Goal: Task Accomplishment & Management: Manage account settings

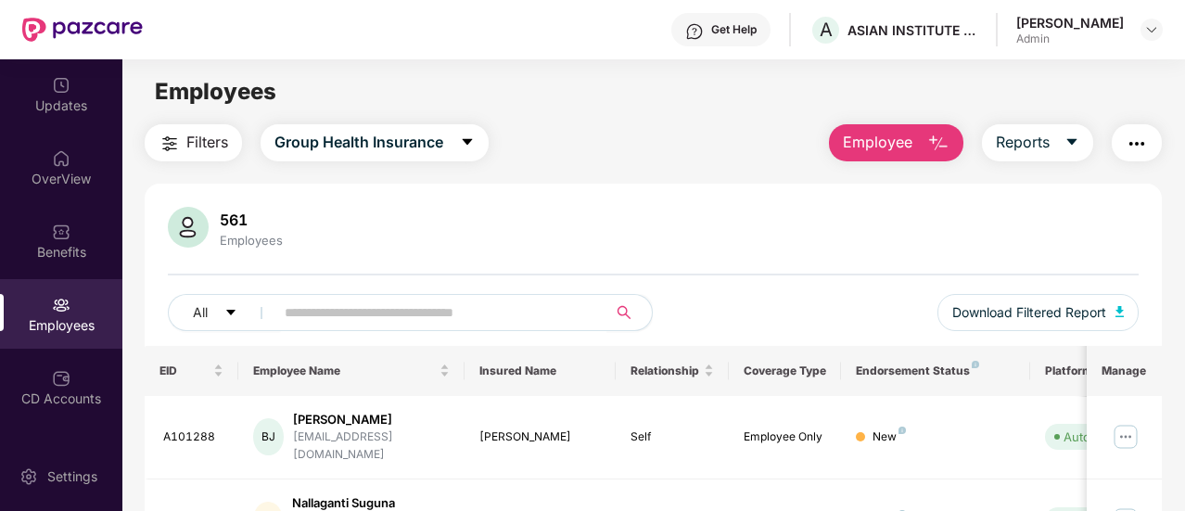
click at [626, 311] on icon "search" at bounding box center [624, 312] width 15 height 15
click at [495, 318] on input "text" at bounding box center [434, 313] width 298 height 28
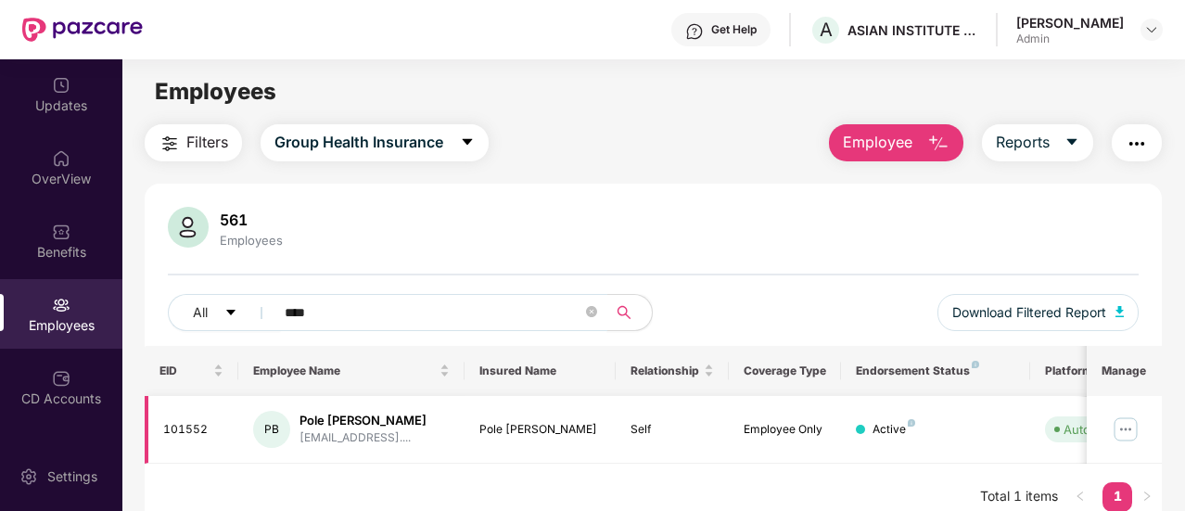
type input "****"
click at [1127, 428] on img at bounding box center [1126, 429] width 30 height 30
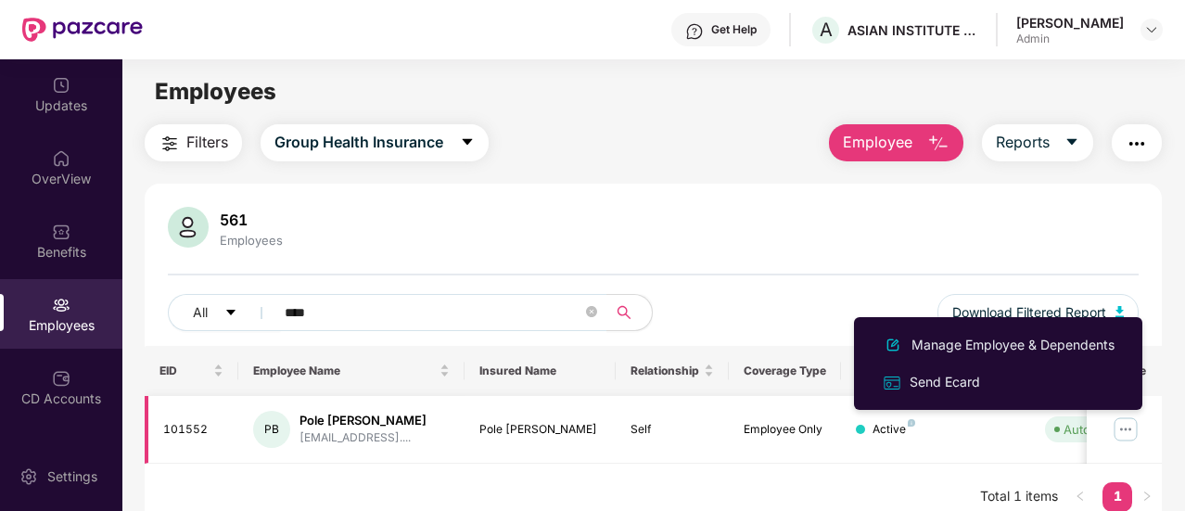
click at [840, 443] on td "Employee Only" at bounding box center [785, 430] width 113 height 68
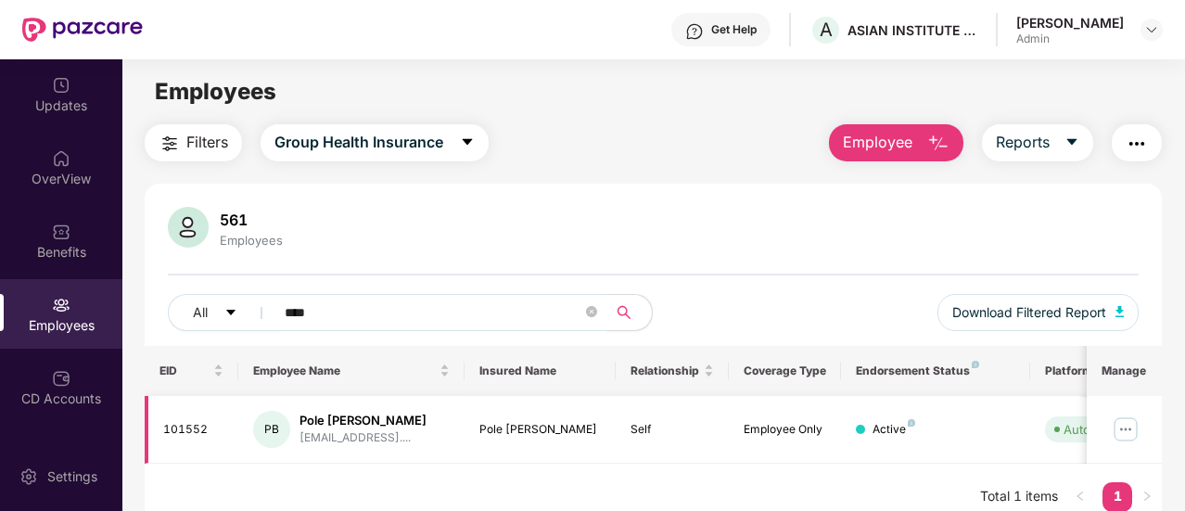
click at [895, 428] on div "Active" at bounding box center [893, 430] width 43 height 18
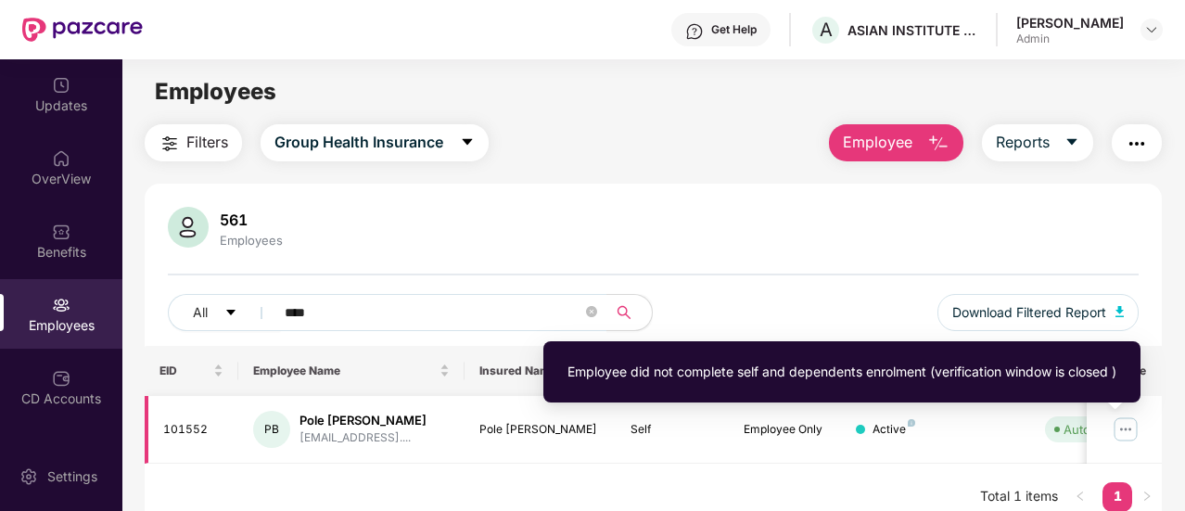
click at [1069, 428] on div "Auto Verified" at bounding box center [1100, 429] width 74 height 19
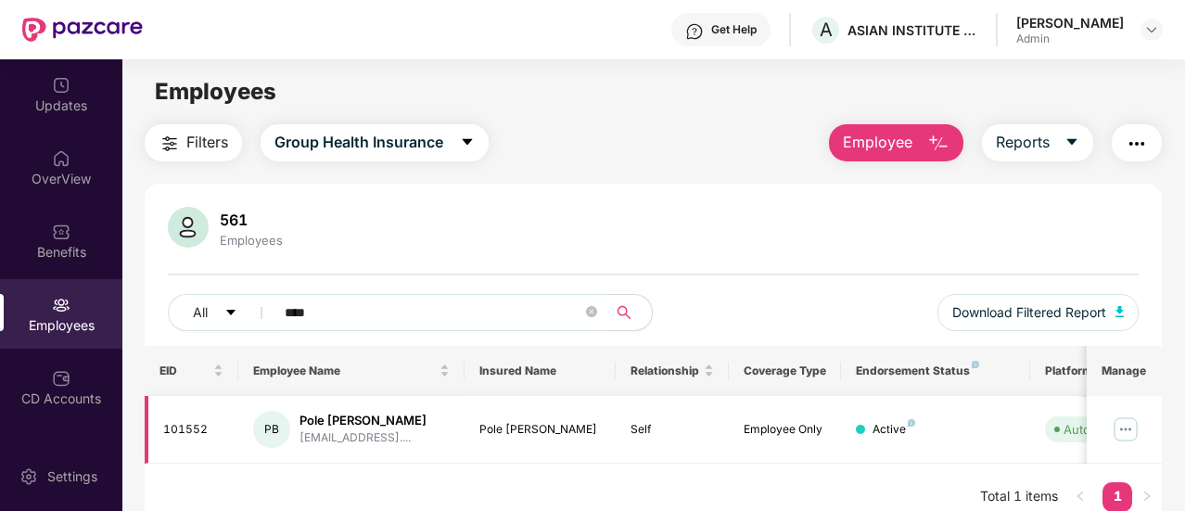
click at [1123, 426] on img at bounding box center [1126, 429] width 30 height 30
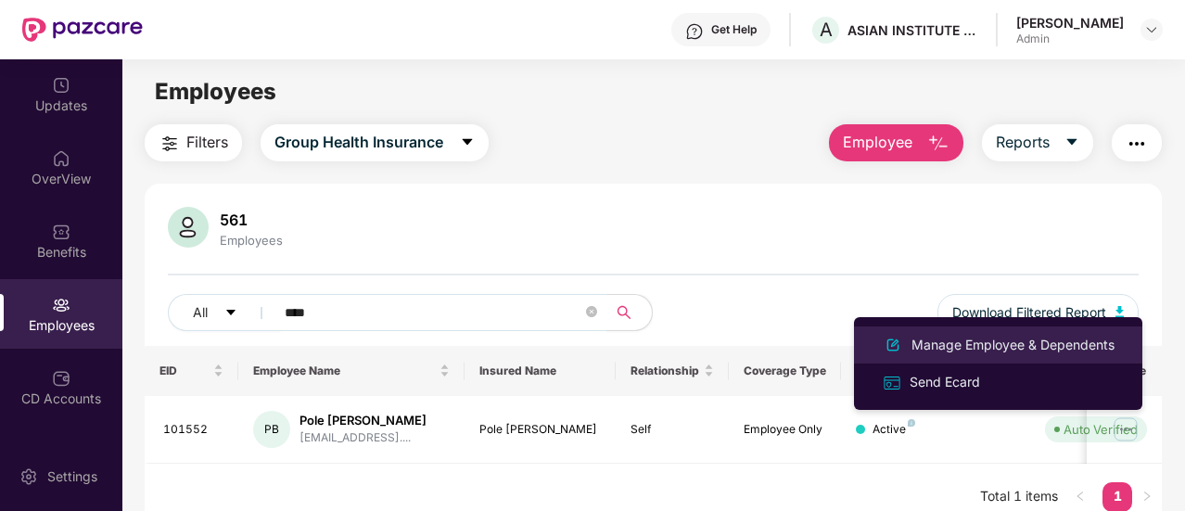
click at [977, 337] on div "Manage Employee & Dependents" at bounding box center [1013, 345] width 210 height 20
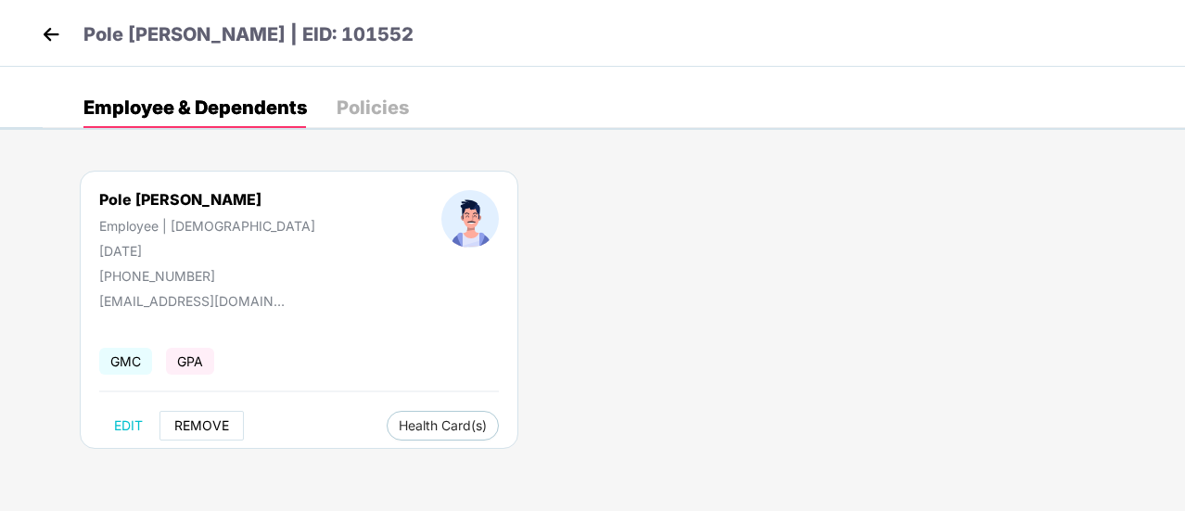
click at [189, 427] on span "REMOVE" at bounding box center [201, 425] width 55 height 15
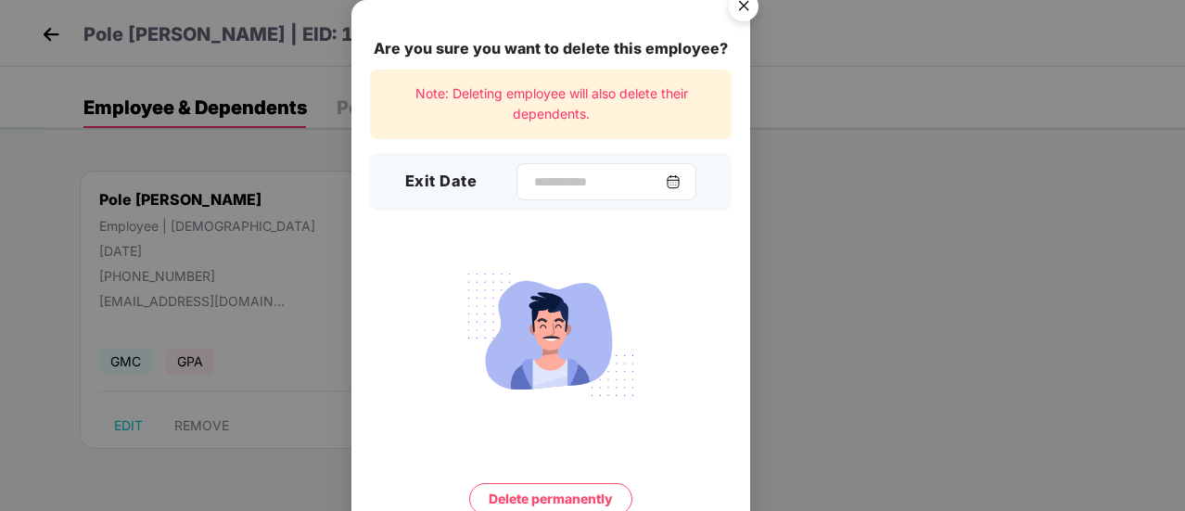
click at [681, 181] on img at bounding box center [673, 181] width 15 height 15
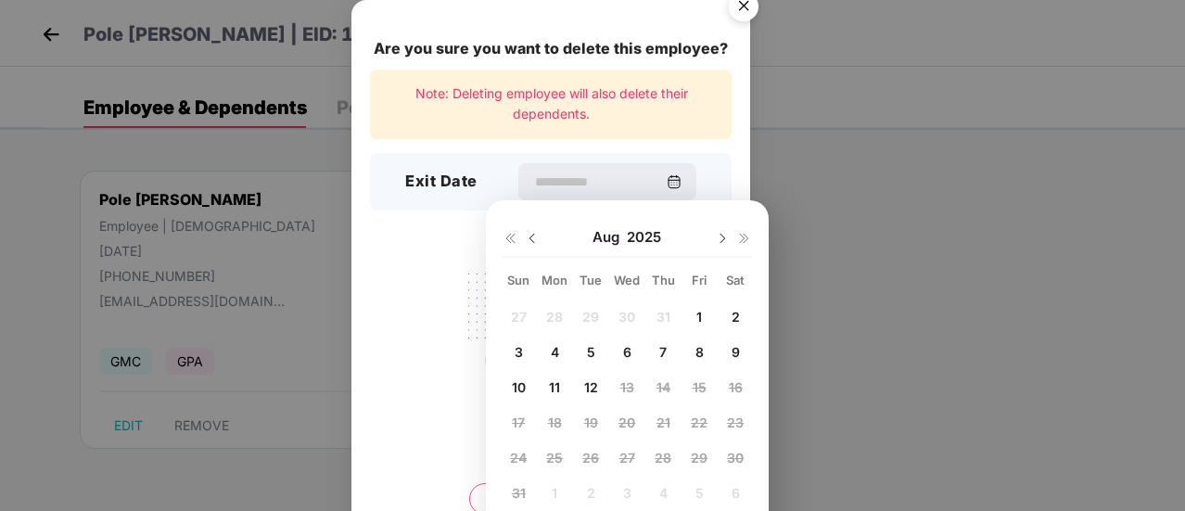
click at [528, 237] on img at bounding box center [532, 238] width 15 height 15
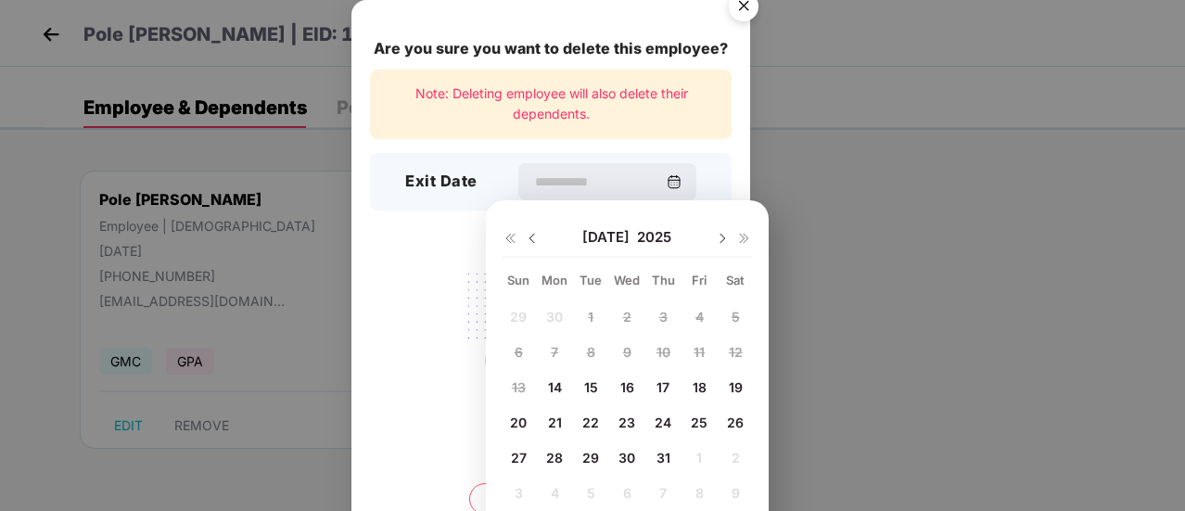
click at [660, 456] on span "31" at bounding box center [663, 458] width 14 height 16
type input "**********"
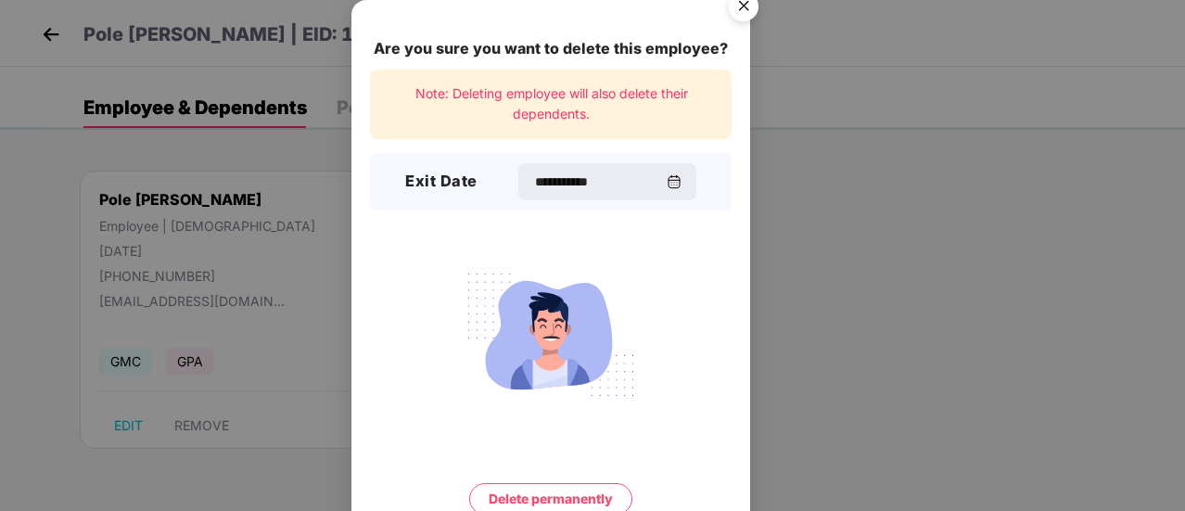
scroll to position [80, 0]
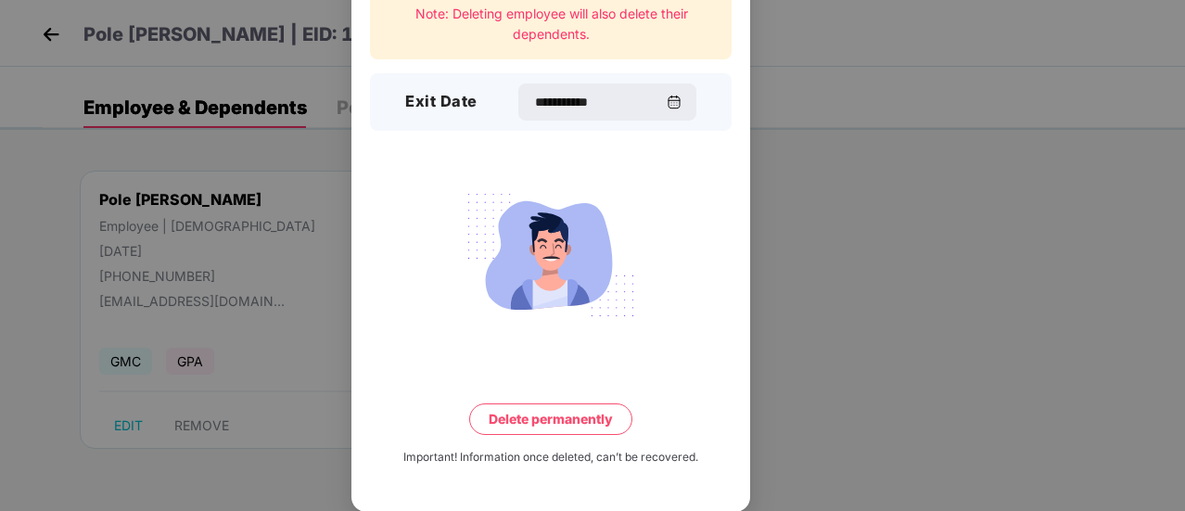
click at [567, 424] on button "Delete permanently" at bounding box center [550, 419] width 163 height 32
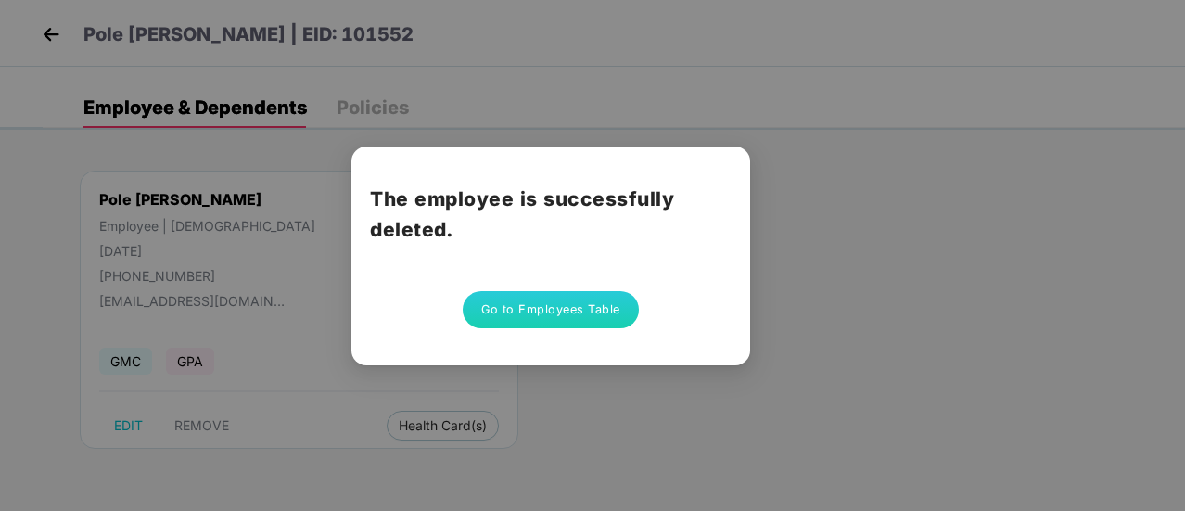
scroll to position [0, 0]
click at [566, 301] on button "Go to Employees Table" at bounding box center [551, 309] width 176 height 37
